Goal: Find specific page/section: Find specific page/section

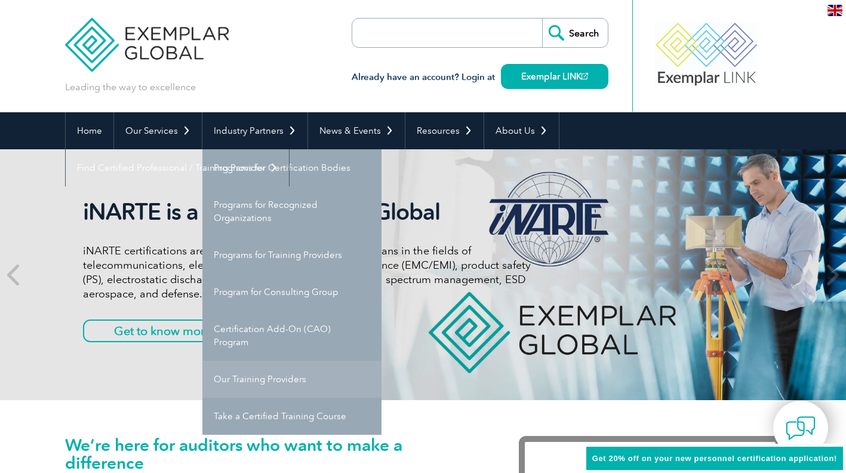
click at [268, 373] on link "Our Training Providers" at bounding box center [291, 379] width 179 height 37
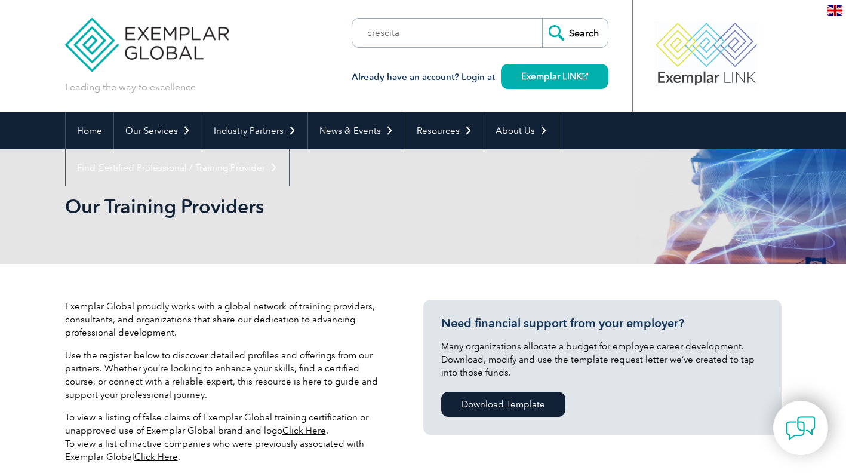
type input "crescita"
click at [542, 19] on input "Search" at bounding box center [575, 33] width 66 height 29
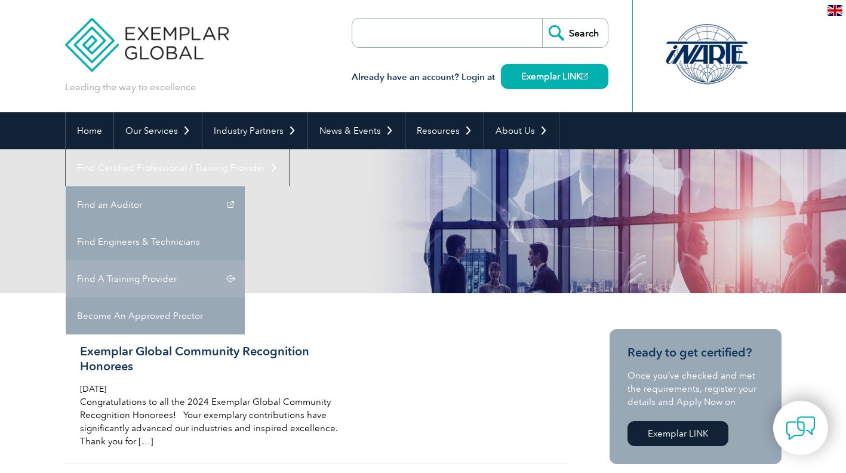
click at [245, 260] on link "Find A Training Provider" at bounding box center [155, 278] width 179 height 37
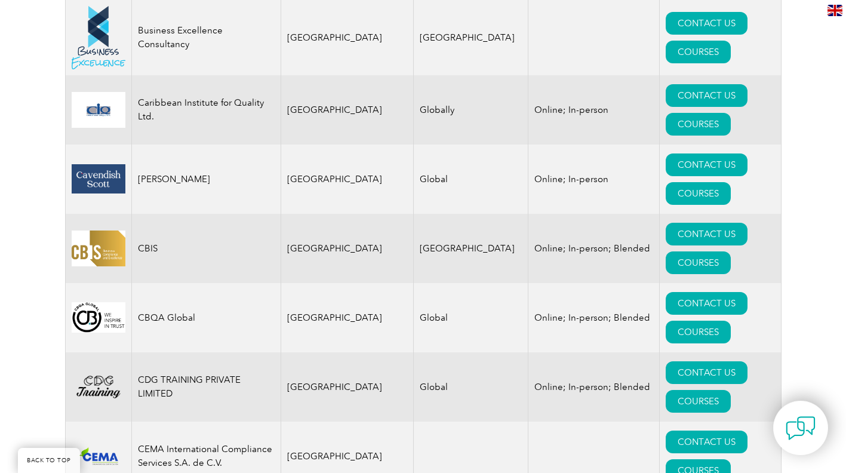
scroll to position [3476, 0]
